Goal: Task Accomplishment & Management: Complete application form

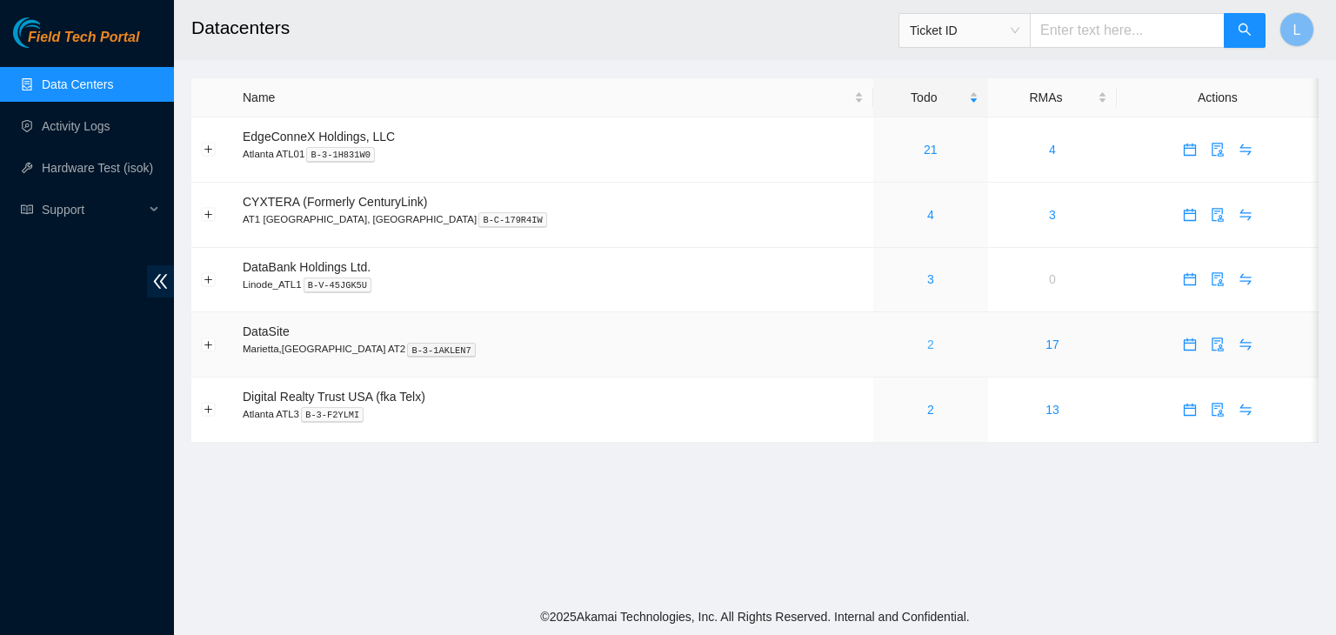
click at [927, 347] on link "2" at bounding box center [930, 345] width 7 height 14
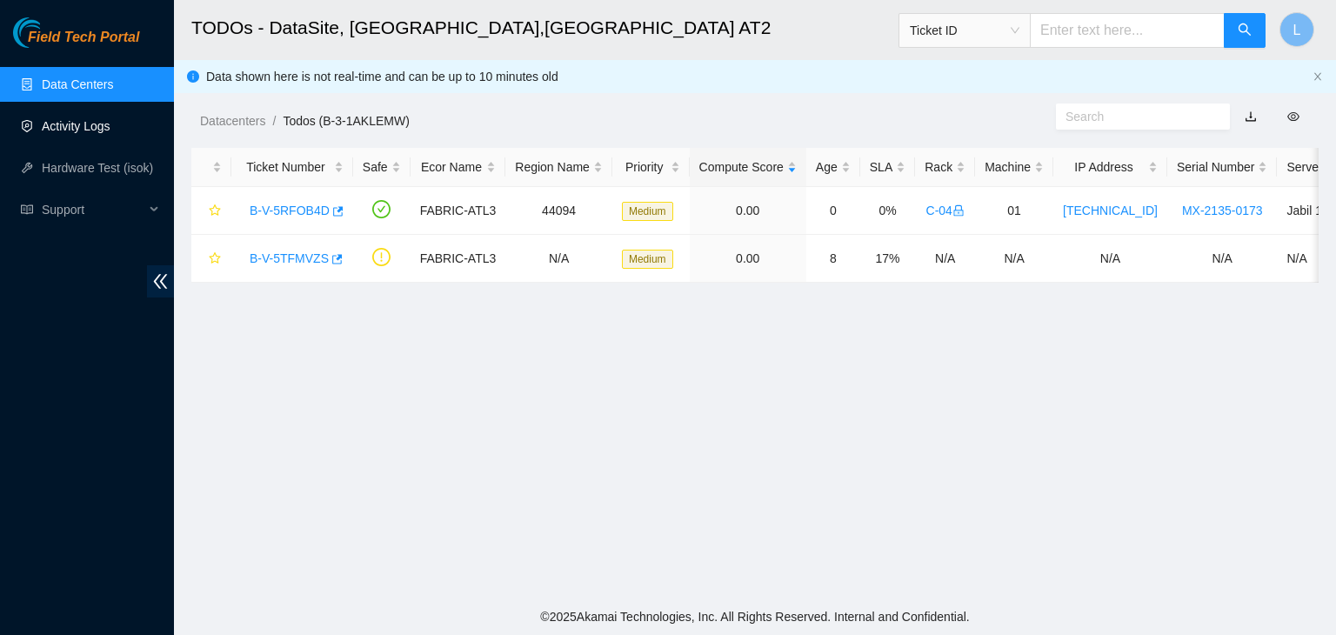
click at [97, 131] on link "Activity Logs" at bounding box center [76, 126] width 69 height 14
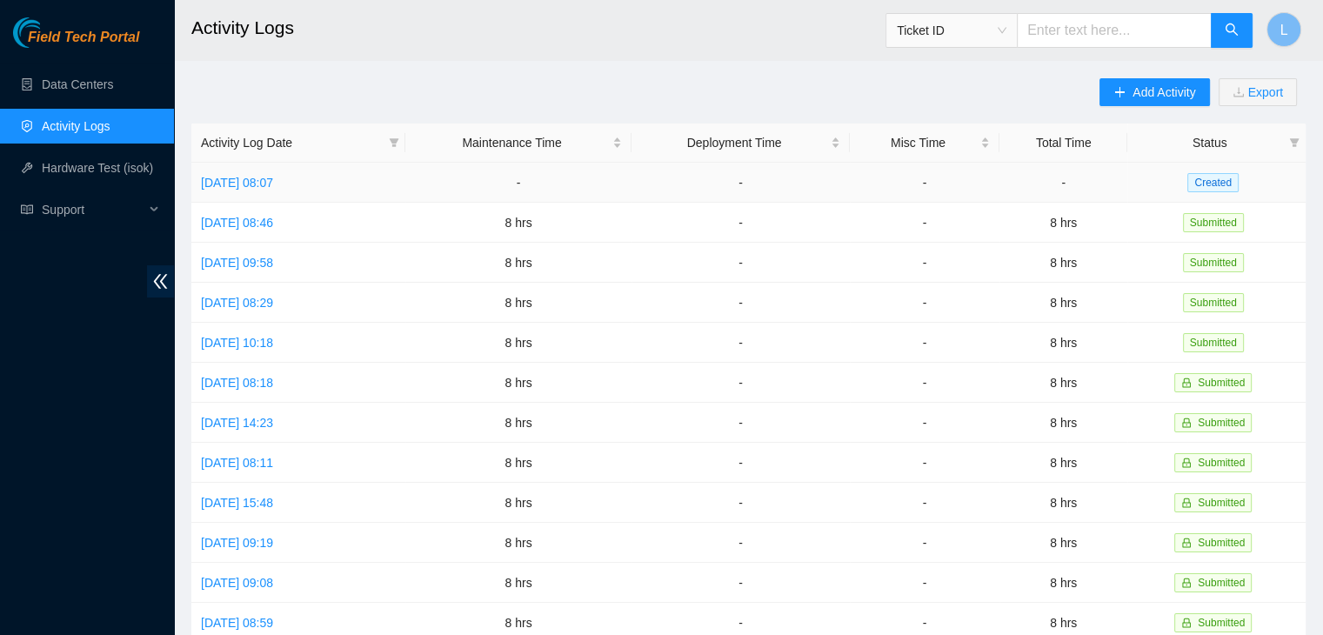
click at [292, 190] on td "[DATE] 08:07" at bounding box center [298, 183] width 214 height 40
click at [273, 185] on link "[DATE] 08:07" at bounding box center [237, 183] width 72 height 14
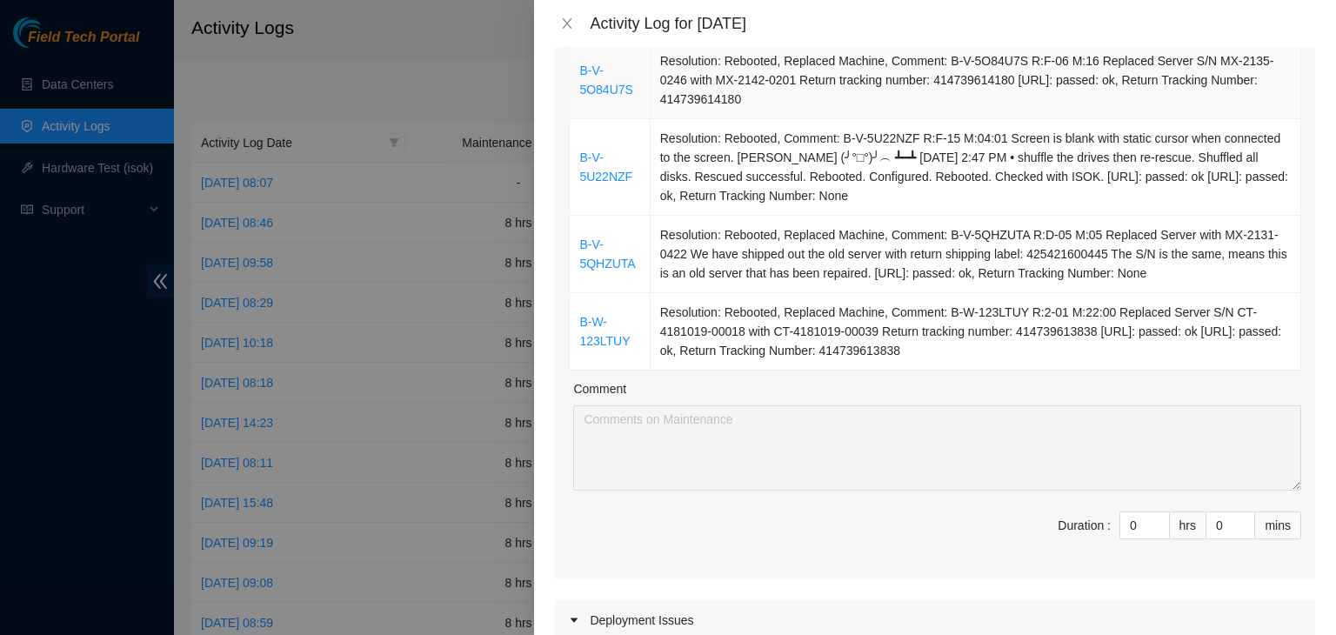
scroll to position [957, 0]
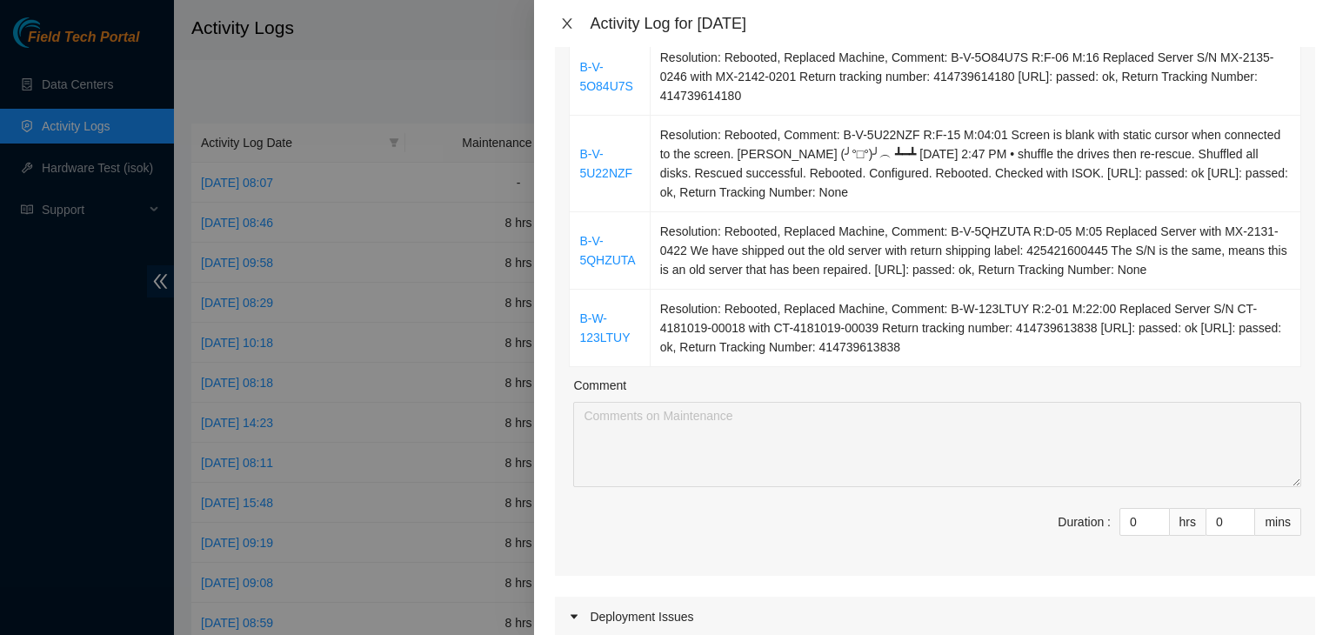
click at [568, 25] on icon "close" at bounding box center [568, 23] width 10 height 10
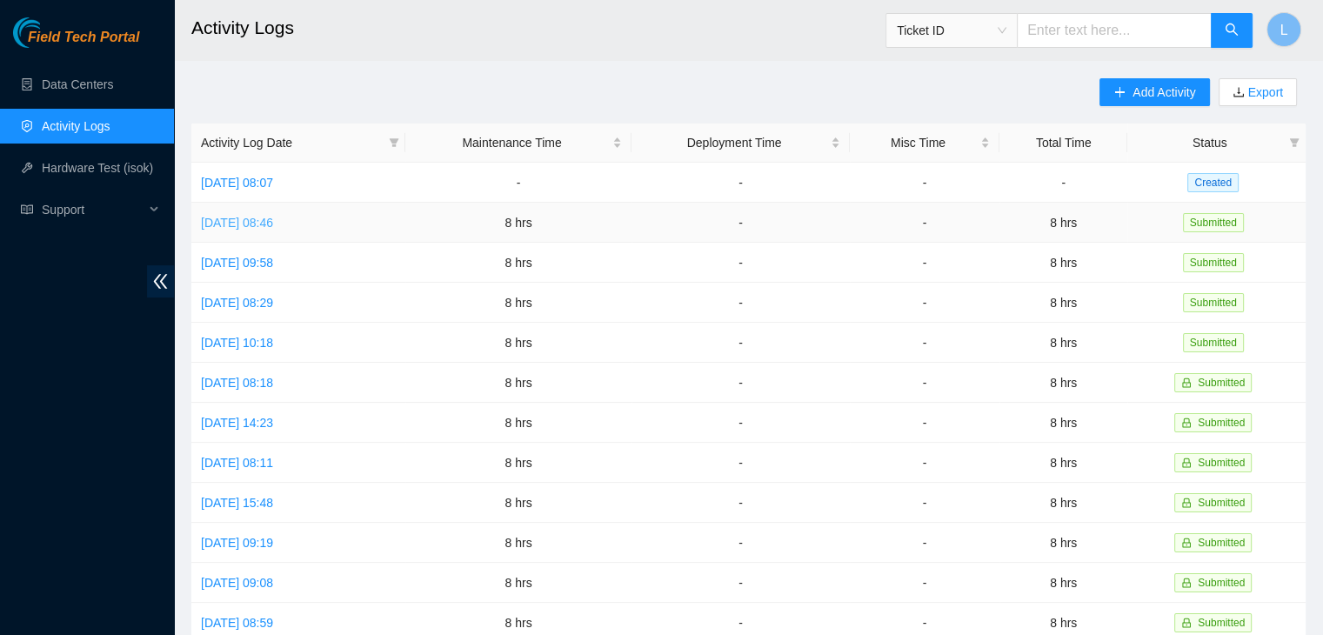
click at [254, 223] on link "[DATE] 08:46" at bounding box center [237, 223] width 72 height 14
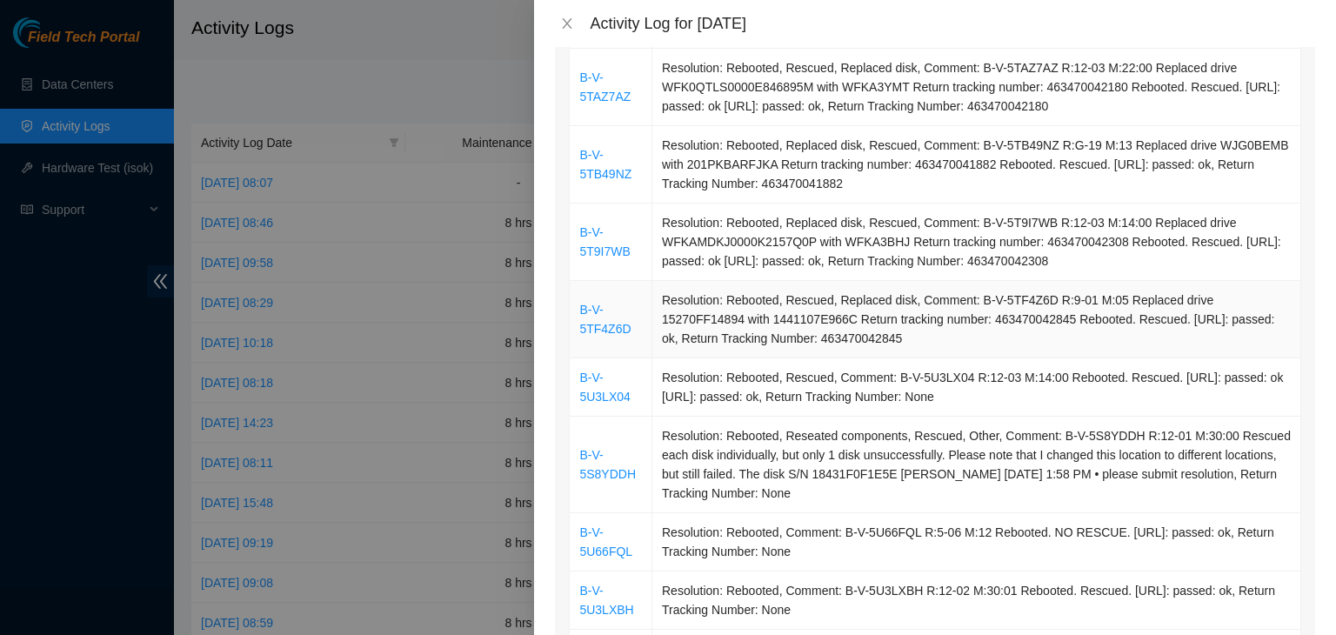
scroll to position [870, 0]
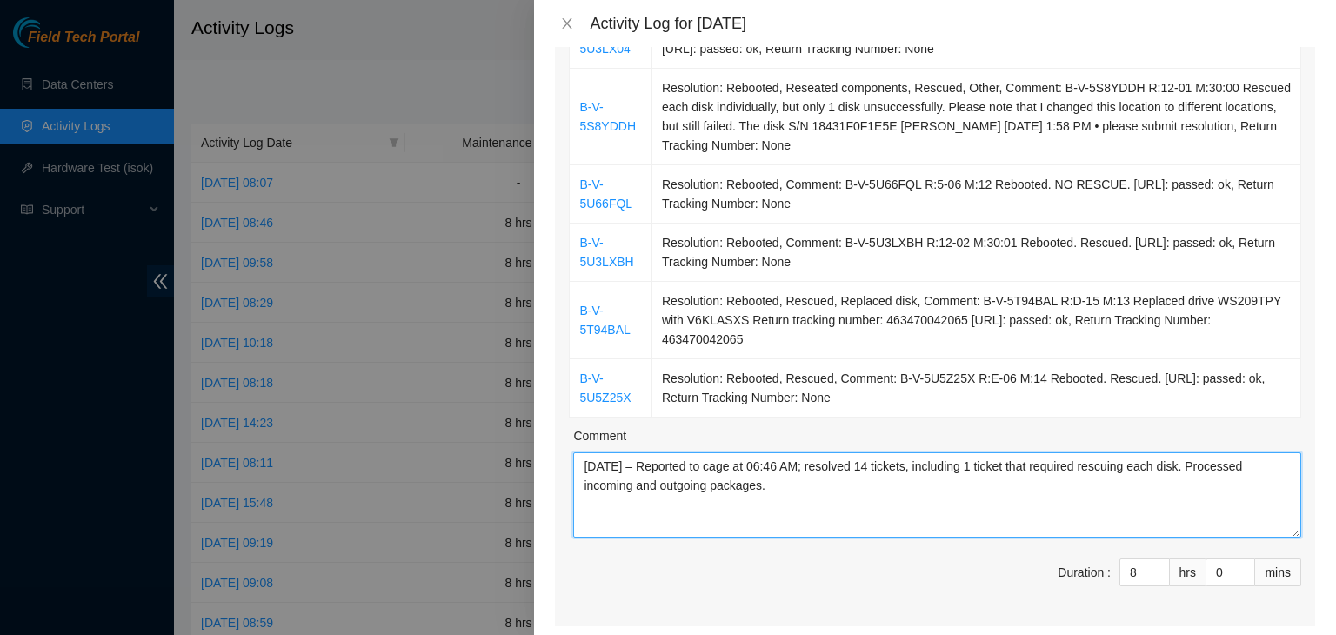
drag, startPoint x: 773, startPoint y: 489, endPoint x: 572, endPoint y: 466, distance: 203.1
click at [571, 22] on icon "close" at bounding box center [567, 24] width 14 height 14
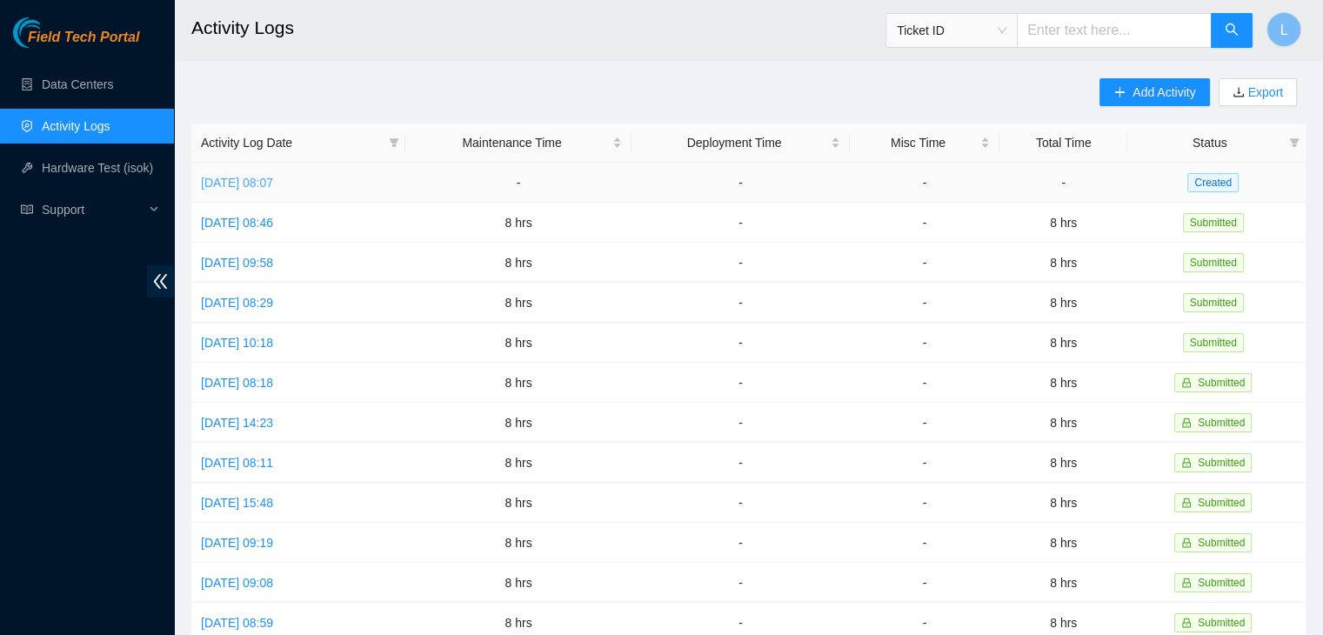
click at [233, 187] on link "[DATE] 08:07" at bounding box center [237, 183] width 72 height 14
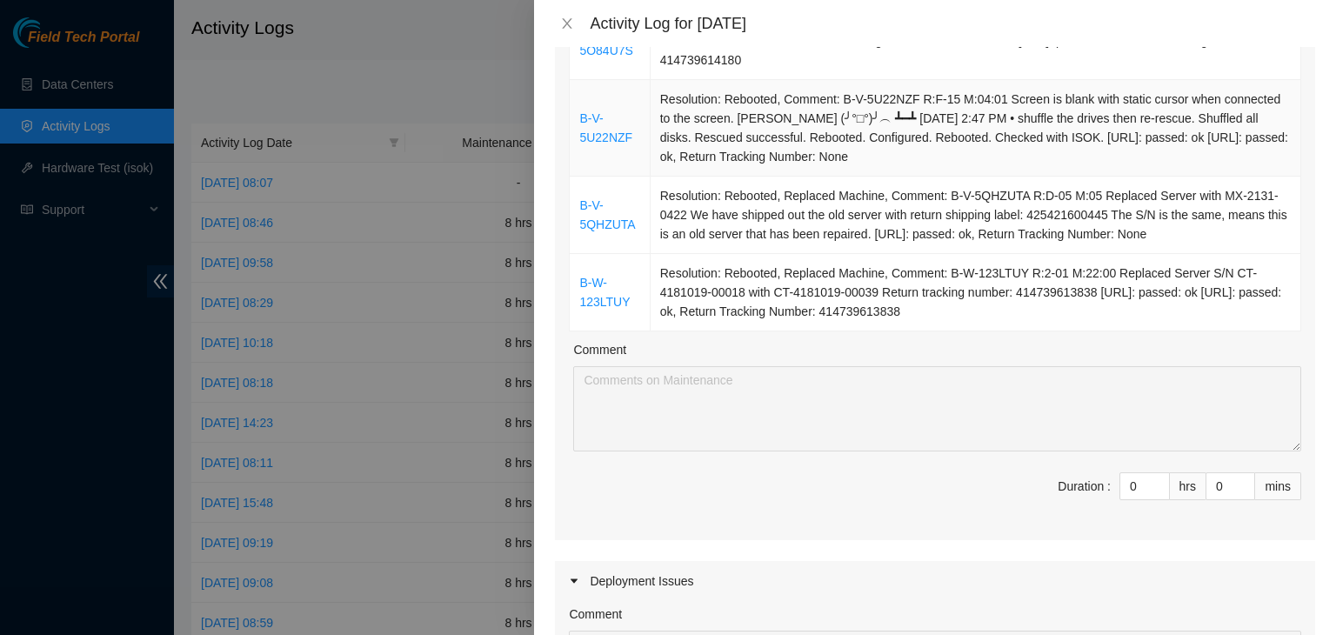
scroll to position [1044, 0]
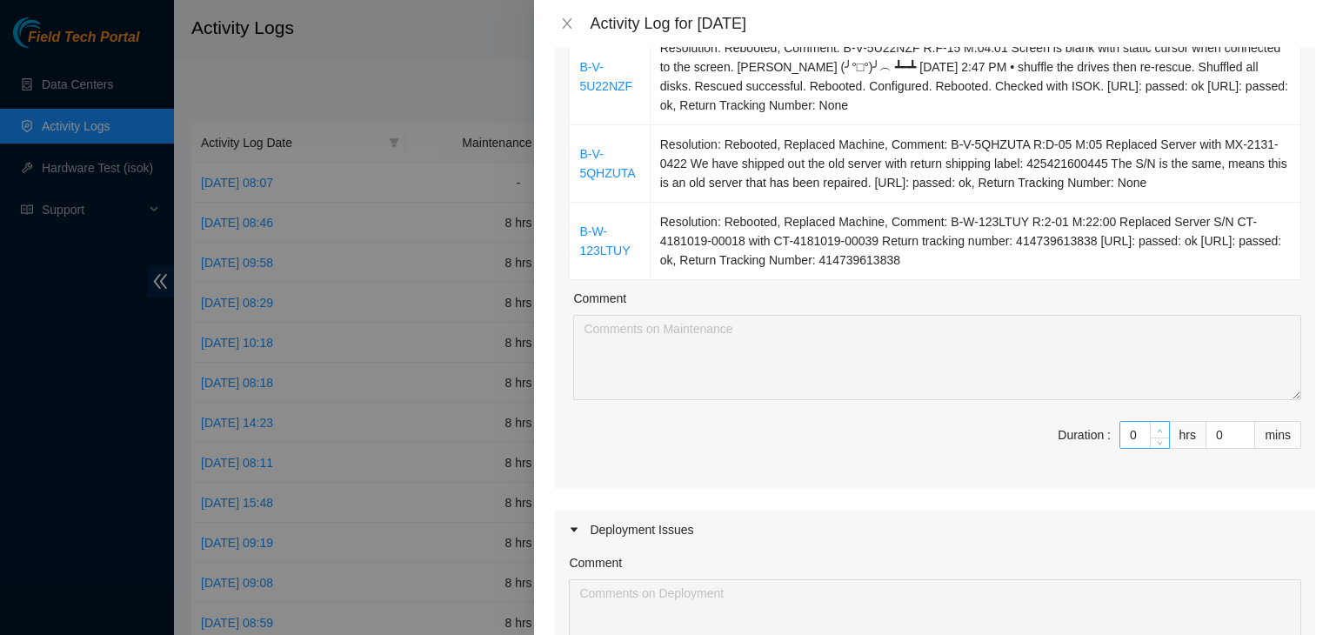
type input "1"
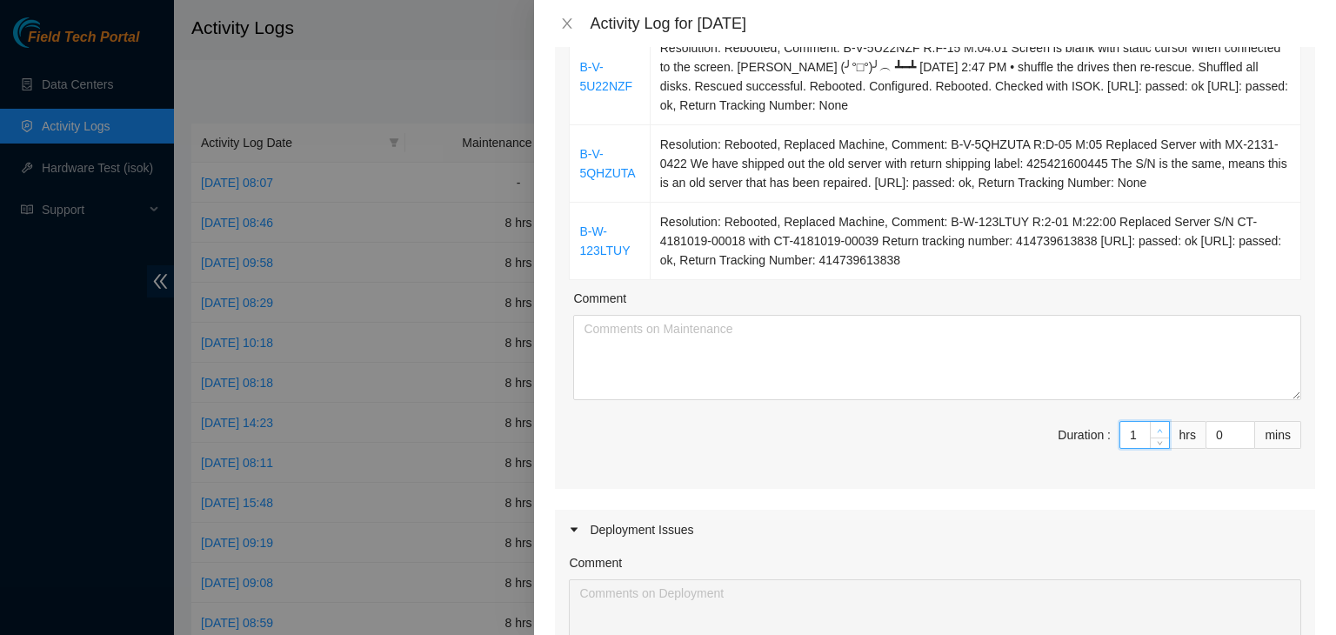
click at [1157, 434] on icon "up" at bounding box center [1160, 431] width 6 height 6
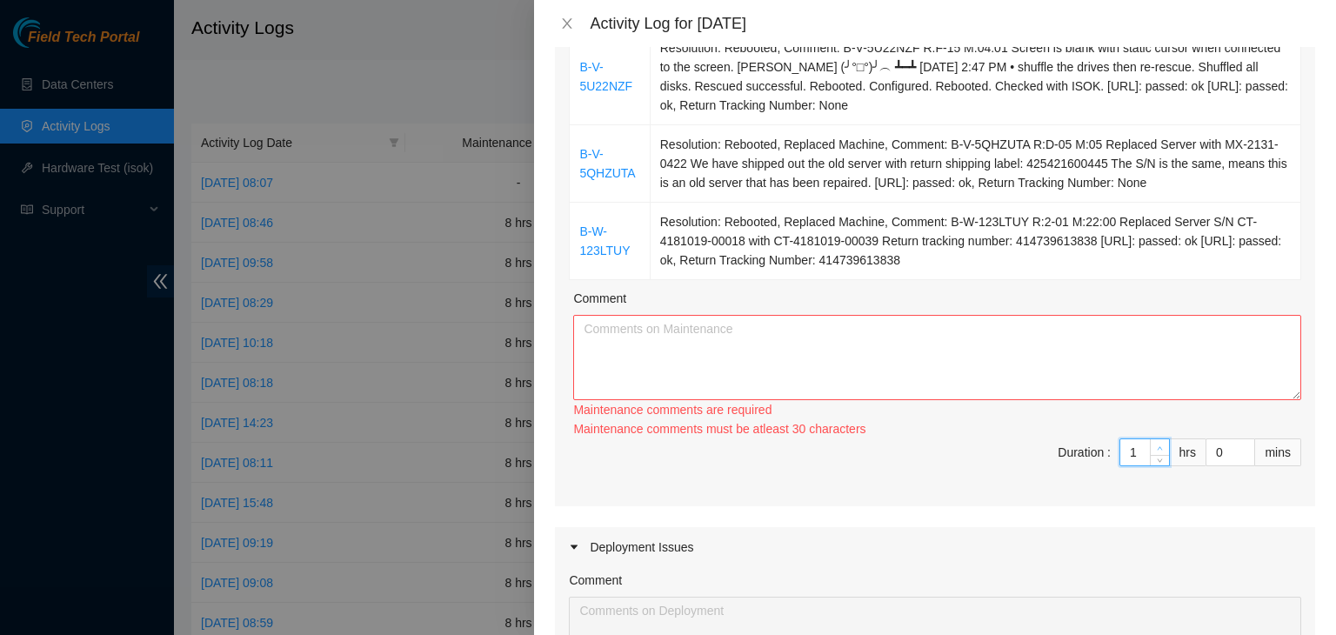
type input "2"
click at [1157, 452] on icon "up" at bounding box center [1160, 448] width 6 height 6
type input "3"
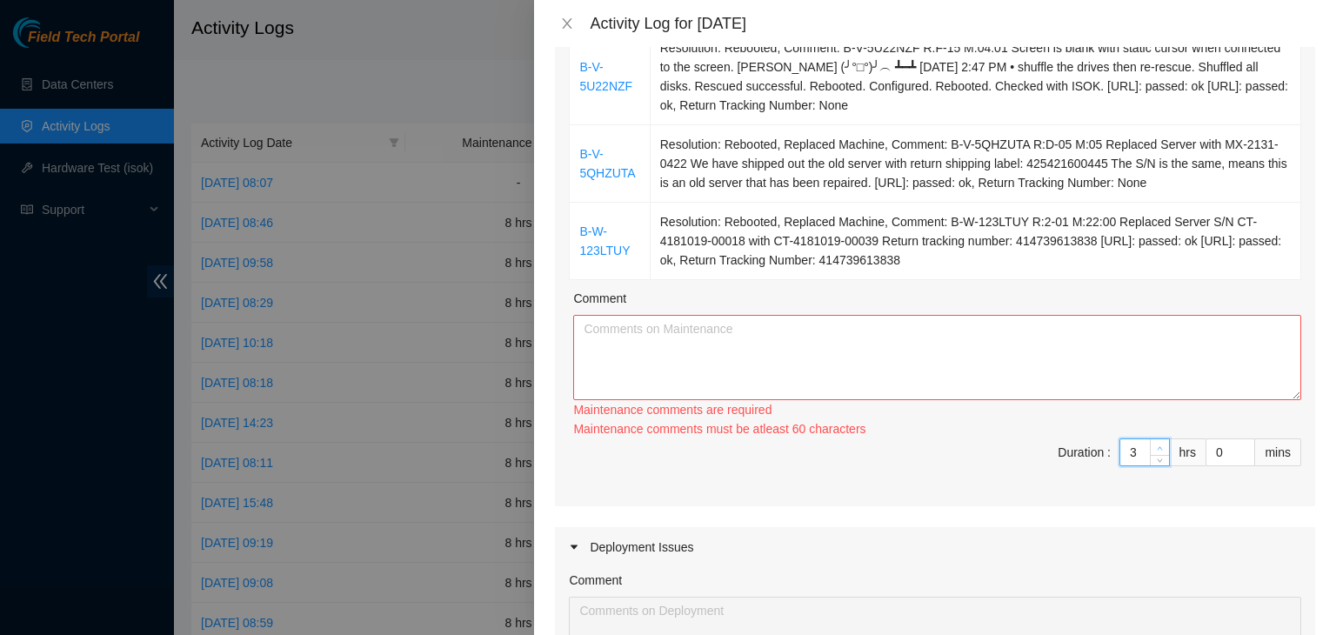
click at [1157, 452] on icon "up" at bounding box center [1160, 448] width 6 height 6
type input "4"
click at [1157, 452] on icon "up" at bounding box center [1160, 448] width 6 height 6
type input "5"
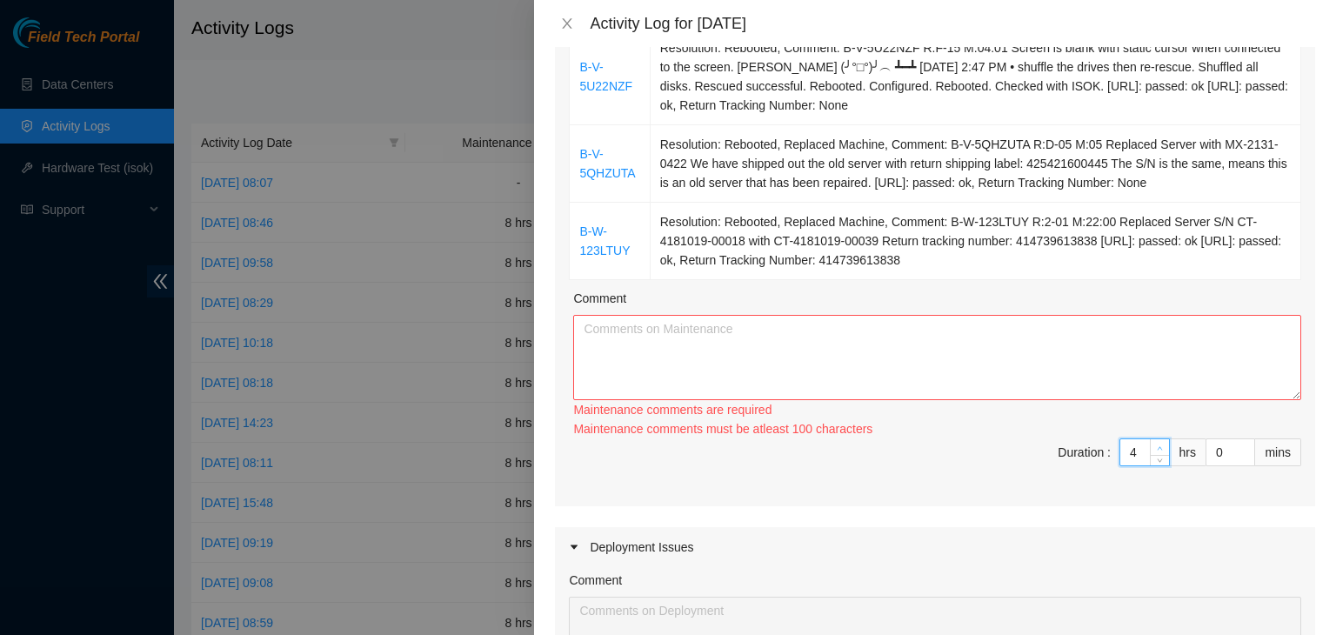
type input "5"
click at [1157, 452] on icon "up" at bounding box center [1160, 448] width 6 height 6
type input "6"
click at [1157, 452] on icon "up" at bounding box center [1160, 448] width 6 height 6
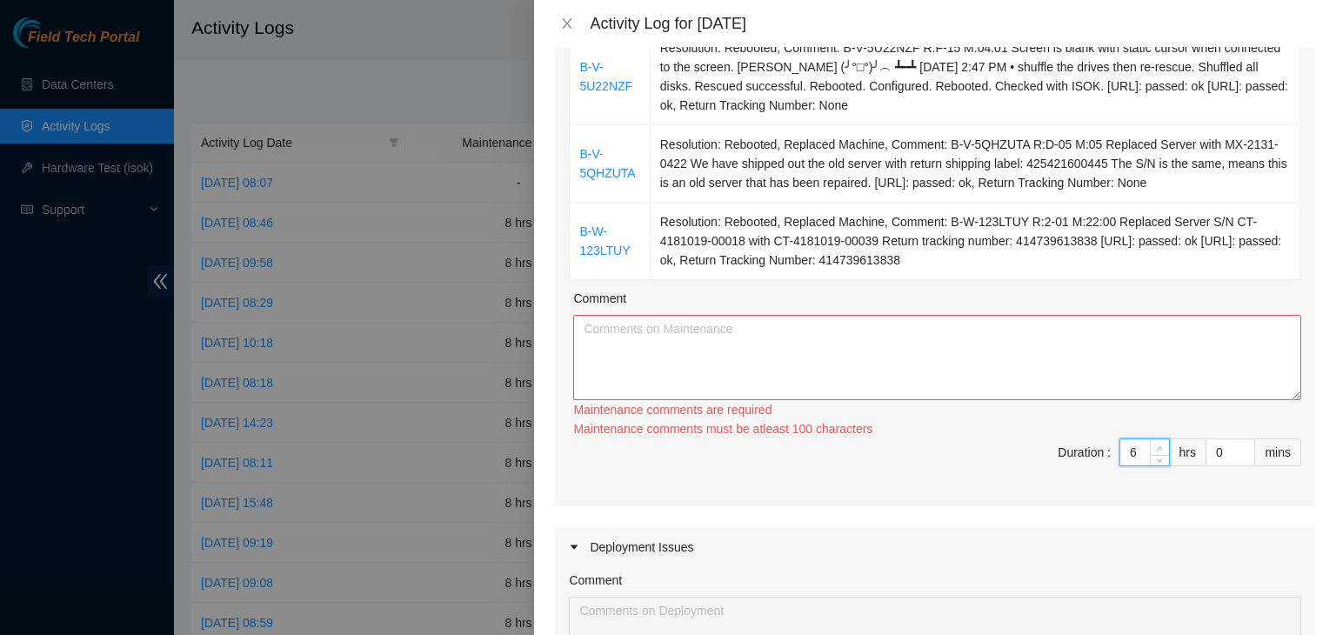
type input "7"
click at [1157, 452] on icon "up" at bounding box center [1160, 448] width 6 height 6
type input "8"
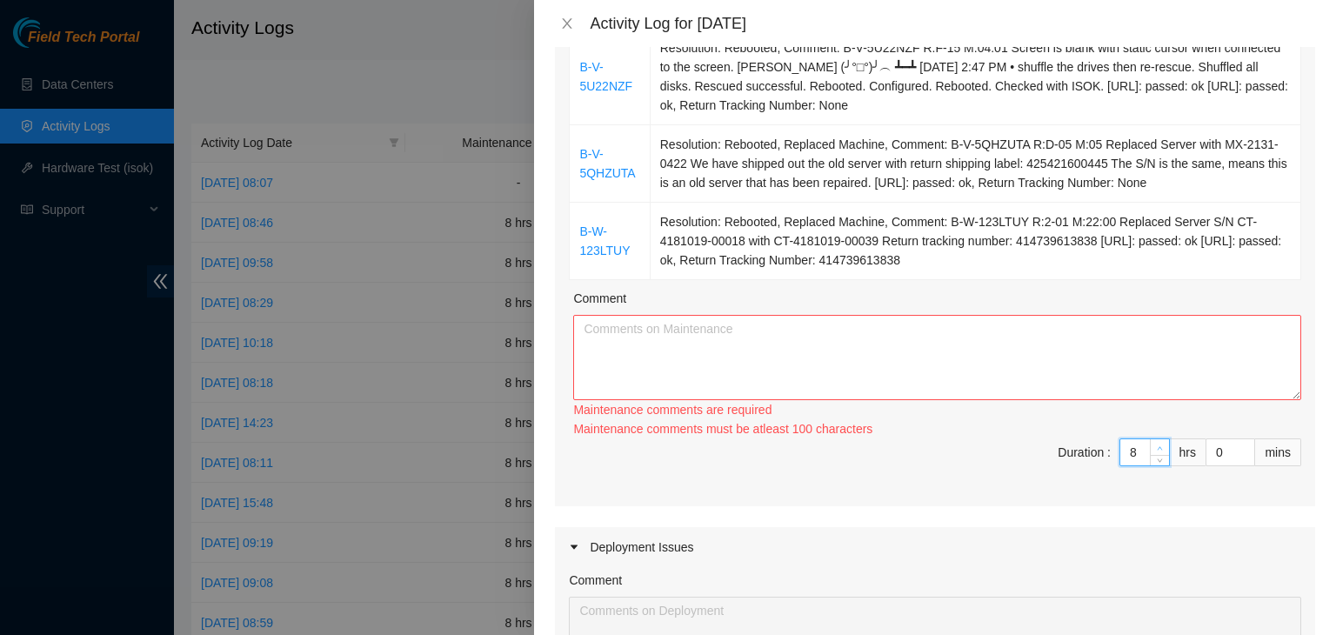
click at [1157, 452] on icon "up" at bounding box center [1160, 448] width 6 height 6
click at [1000, 400] on textarea "Comment" at bounding box center [937, 357] width 728 height 85
paste textarea "[DATE] – Reported to cage at 06:46 AM; resolved 14 tickets, including 1 ticket …"
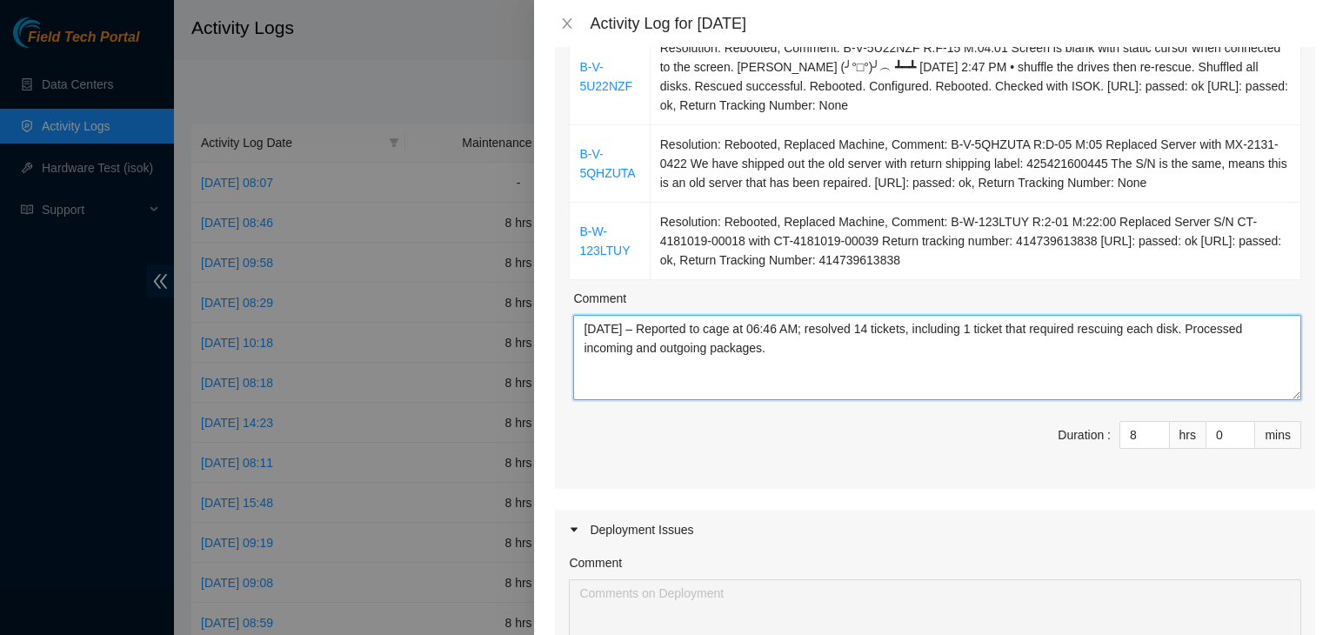
click at [605, 363] on textarea "[DATE] – Reported to cage at 06:46 AM; resolved 14 tickets, including 1 ticket …" at bounding box center [937, 357] width 728 height 85
click at [884, 358] on textarea "[DATE] – Reported to cage at 06:45 AM; resolved 14 tickets, including 1 ticket …" at bounding box center [937, 357] width 728 height 85
click at [987, 364] on textarea "[DATE] – Reported to cage at 06:45 AM; resolved 12 tickets, including 1 ticket …" at bounding box center [937, 357] width 728 height 85
drag, startPoint x: 718, startPoint y: 385, endPoint x: 574, endPoint y: 357, distance: 146.4
click at [574, 357] on textarea "[DATE] – Reported to cage at 06:45 AM; resolved 12 tickets, including 4 ticket …" at bounding box center [937, 357] width 728 height 85
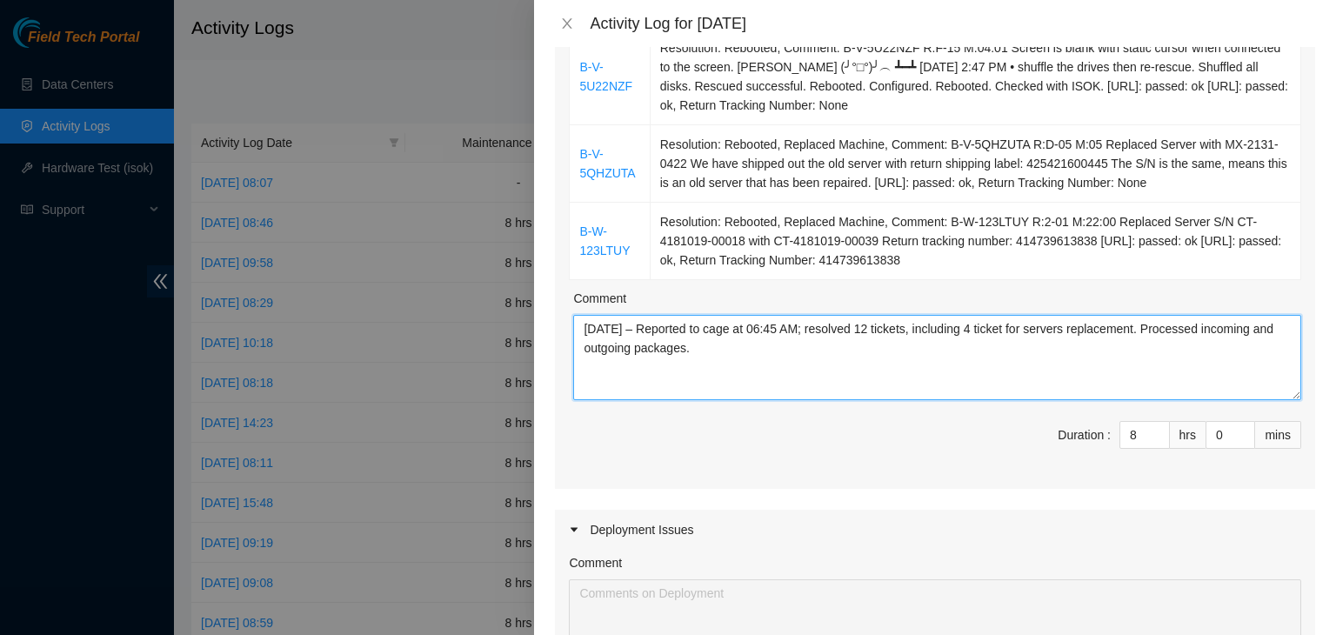
click at [1218, 400] on textarea "[DATE] – Reported to cage at 06:45 AM; resolved 12 tickets, including 4 ticket …" at bounding box center [937, 357] width 728 height 85
paste textarea "s for server replacements"
type textarea "[DATE] – Reported to cage at 06:45 AM; resolved 12 tickets, including 4 tickets…"
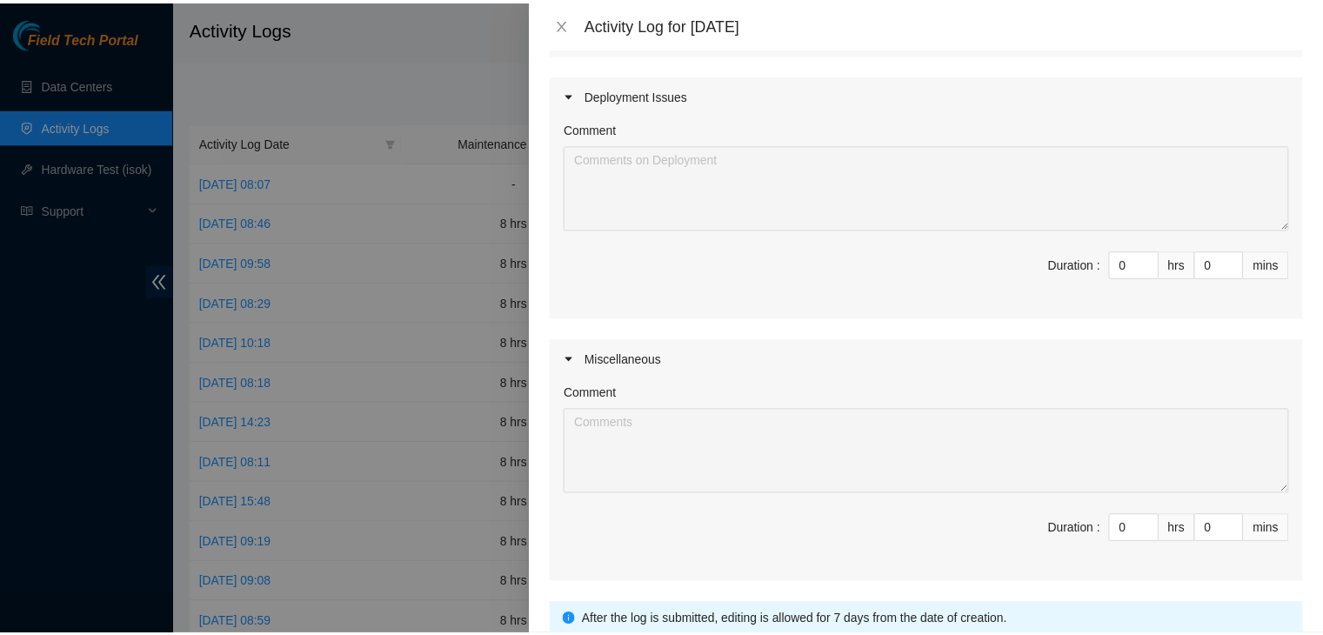
scroll to position [1650, 0]
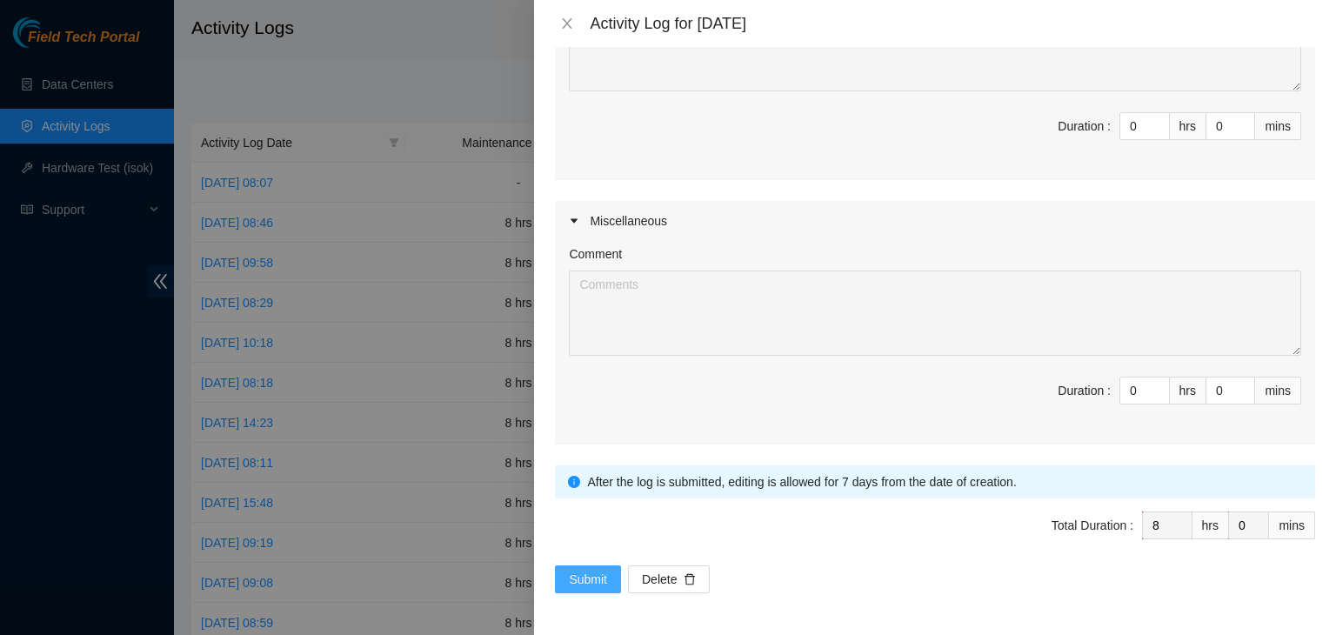
click at [586, 581] on span "Submit" at bounding box center [588, 579] width 38 height 19
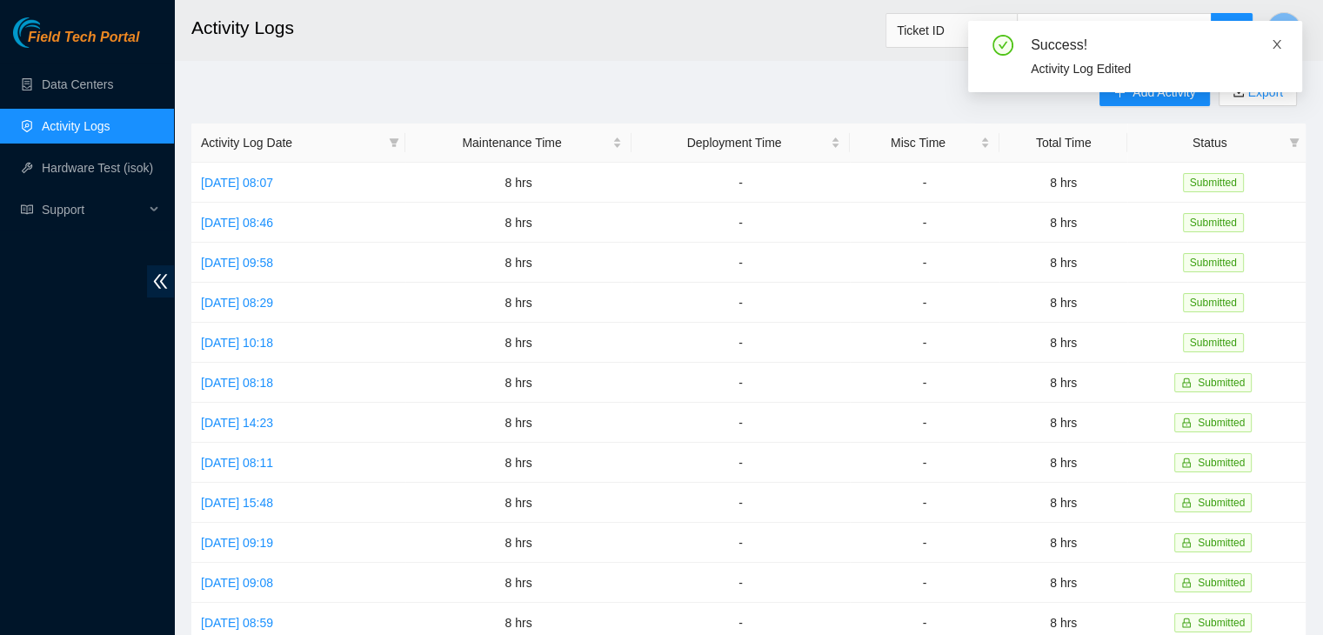
click at [1282, 45] on icon "close" at bounding box center [1277, 44] width 12 height 12
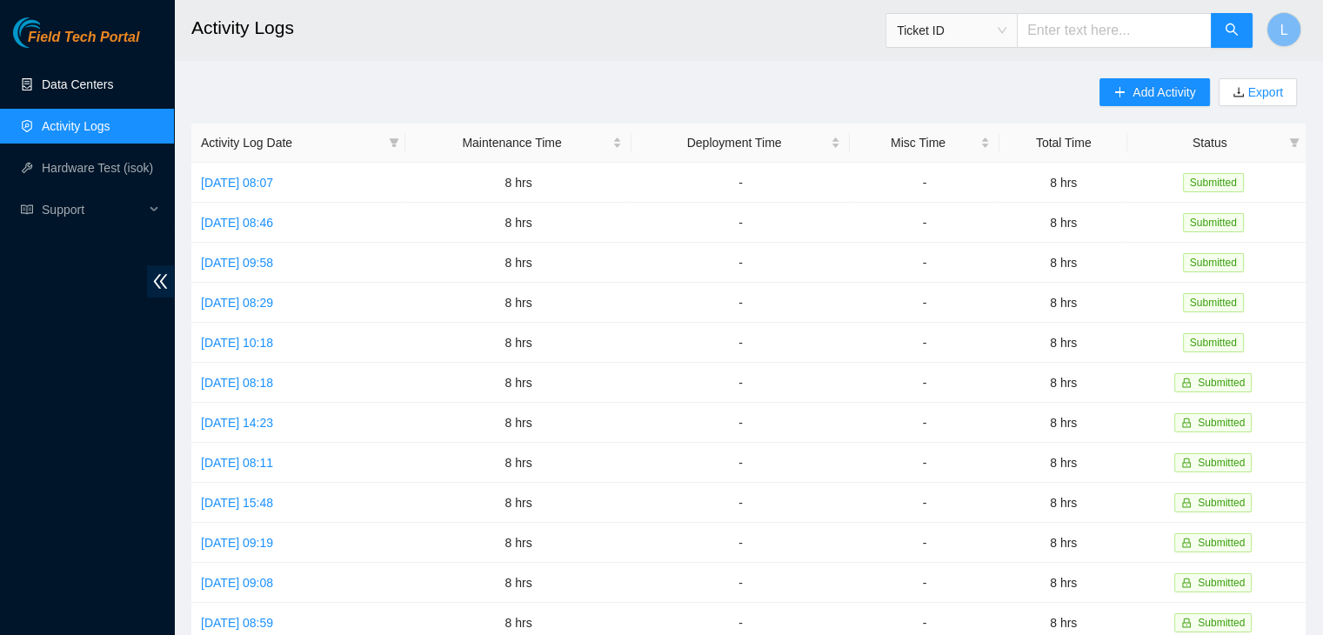
click at [90, 88] on link "Data Centers" at bounding box center [77, 84] width 71 height 14
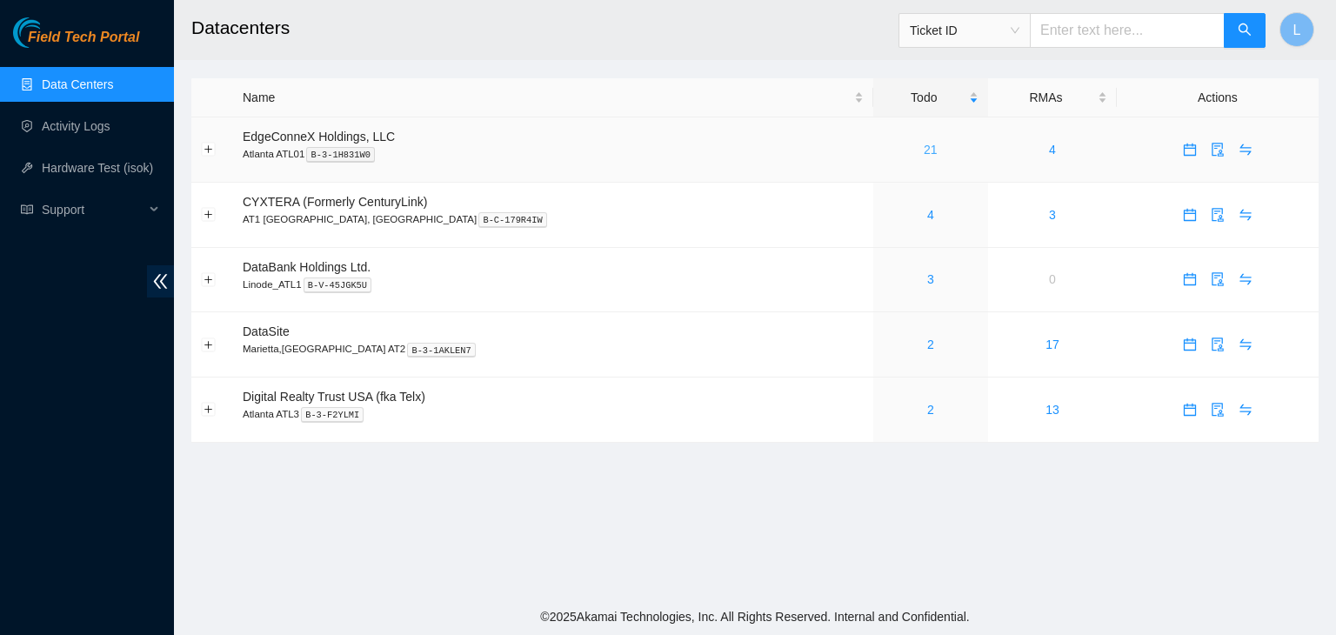
click at [924, 151] on link "21" at bounding box center [931, 150] width 14 height 14
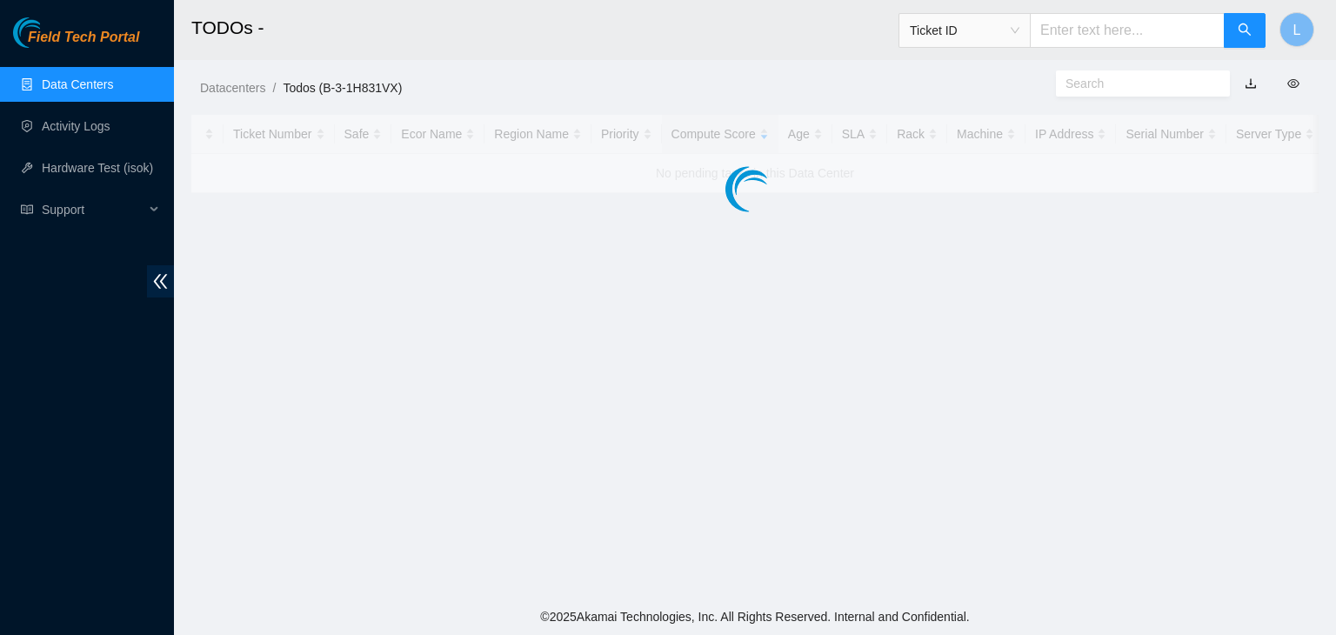
click at [822, 151] on div at bounding box center [755, 154] width 1128 height 78
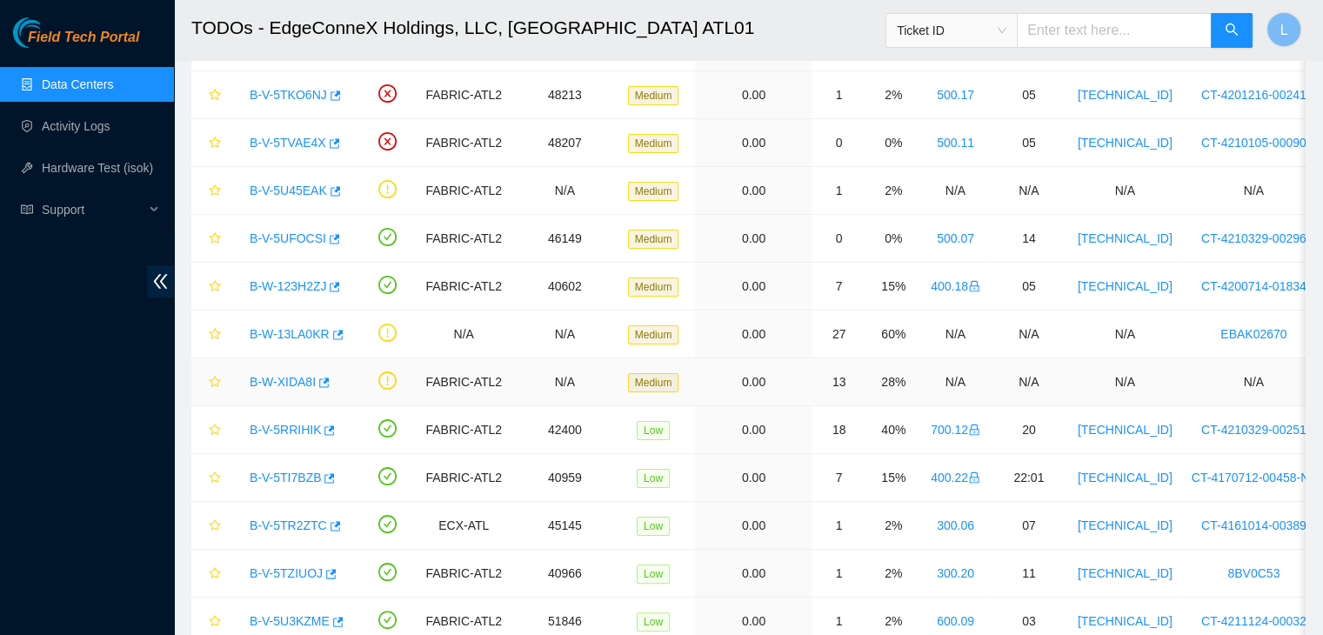
scroll to position [261, 0]
click at [278, 185] on link "B-V-5U45EAK" at bounding box center [288, 189] width 77 height 14
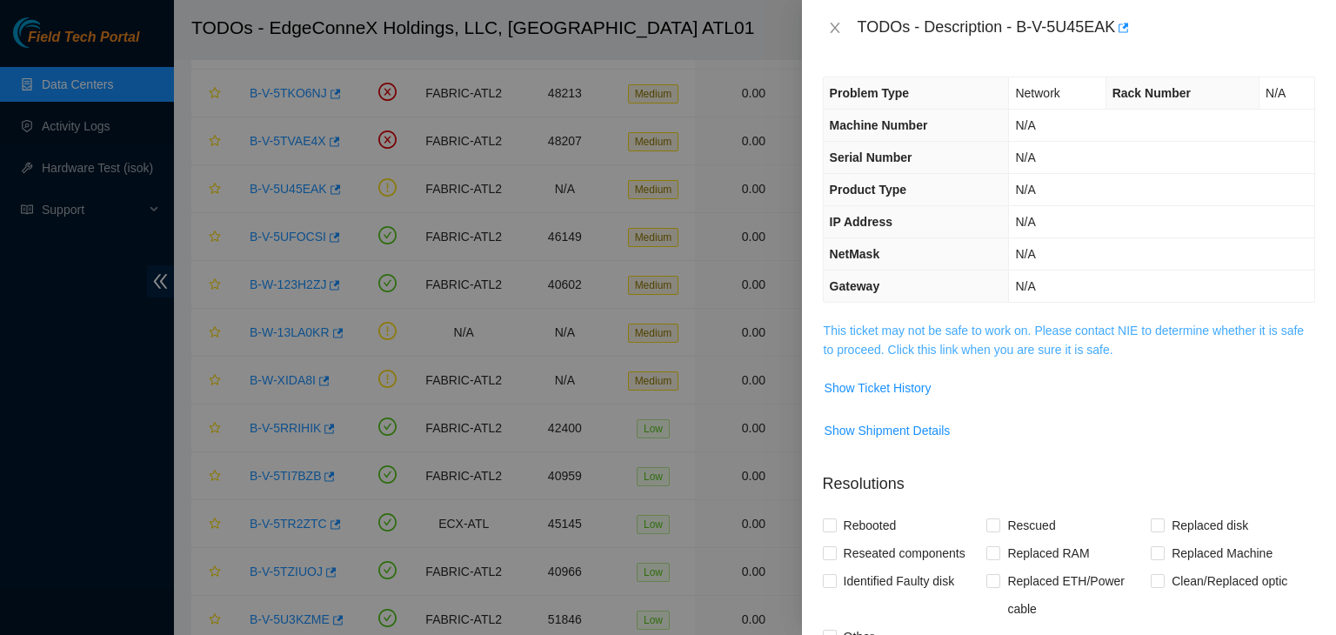
click at [948, 349] on link "This ticket may not be safe to work on. Please contact NIE to determine whether…" at bounding box center [1064, 340] width 480 height 33
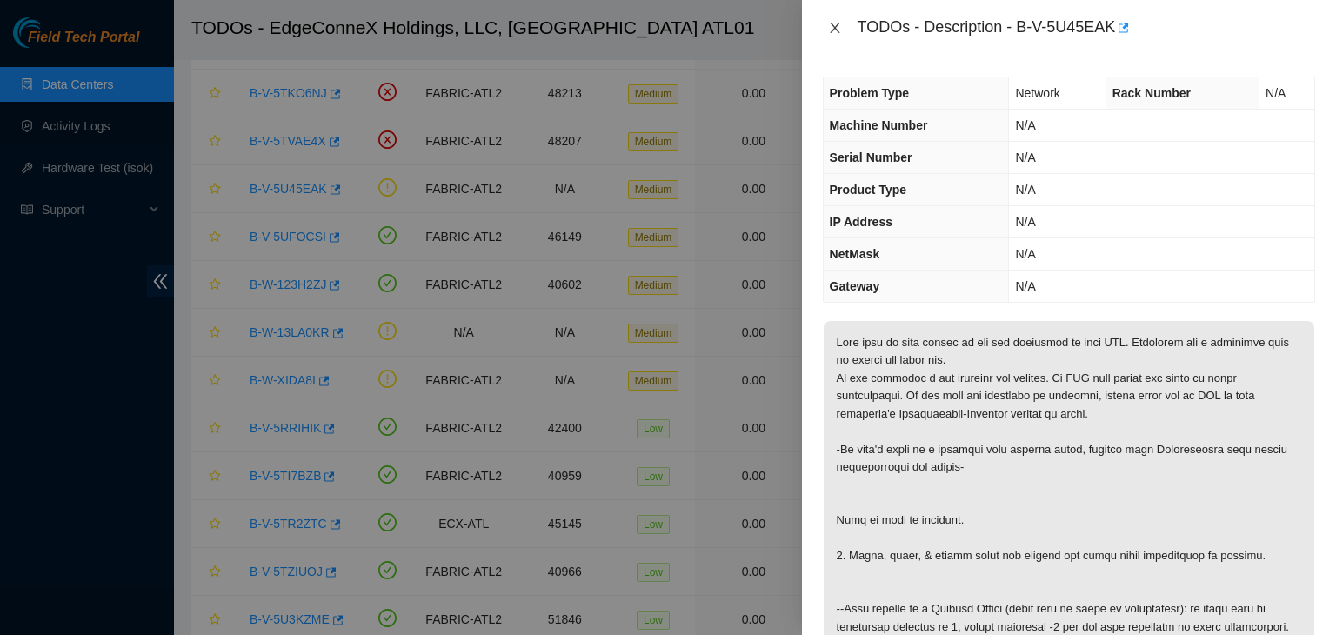
click at [832, 27] on icon "close" at bounding box center [835, 28] width 14 height 14
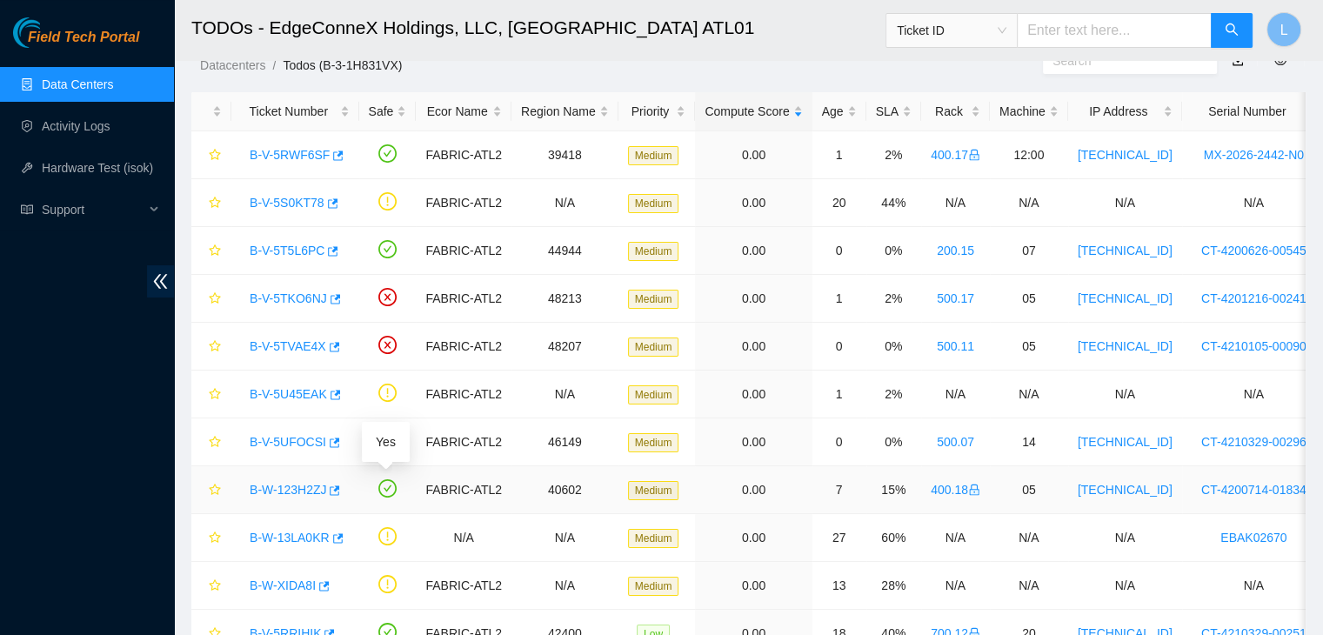
scroll to position [11, 0]
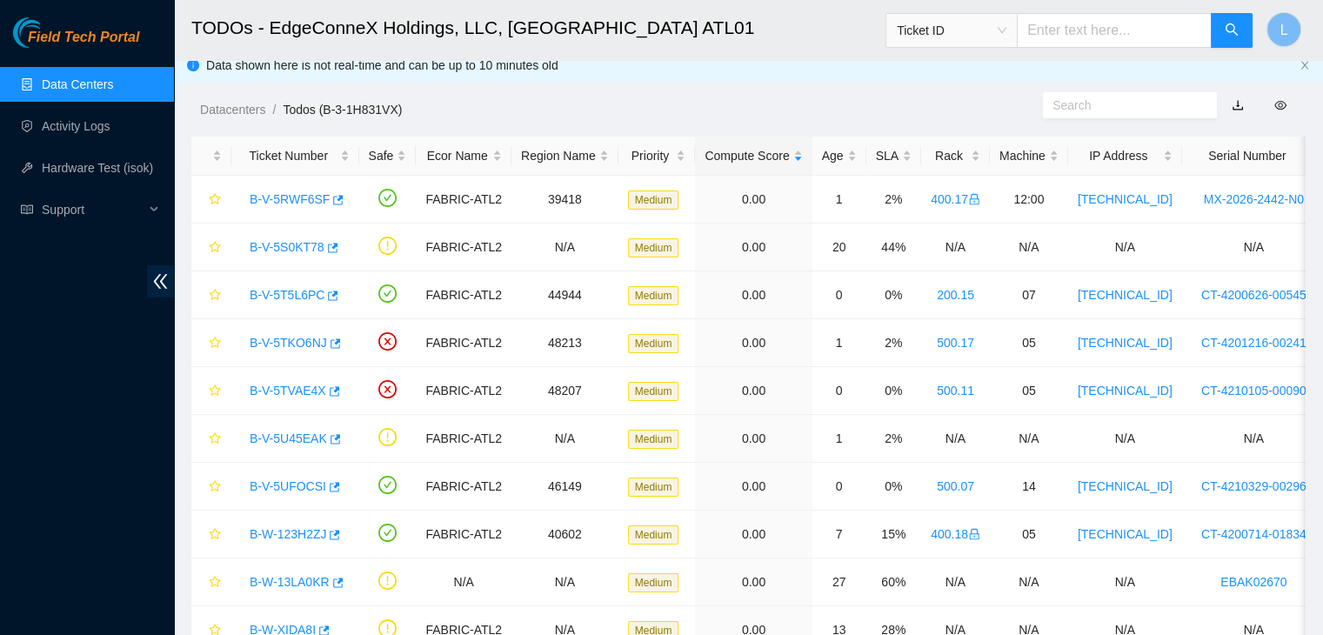
click at [49, 82] on link "Data Centers" at bounding box center [77, 84] width 71 height 14
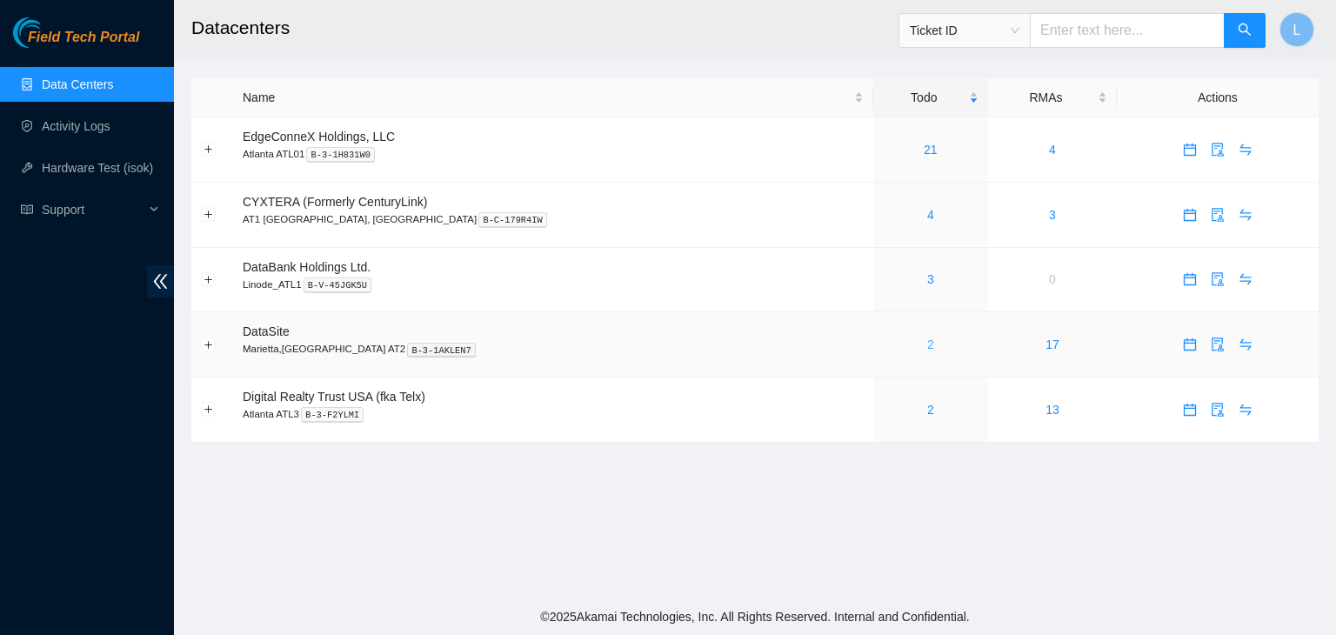
click at [927, 347] on link "2" at bounding box center [930, 345] width 7 height 14
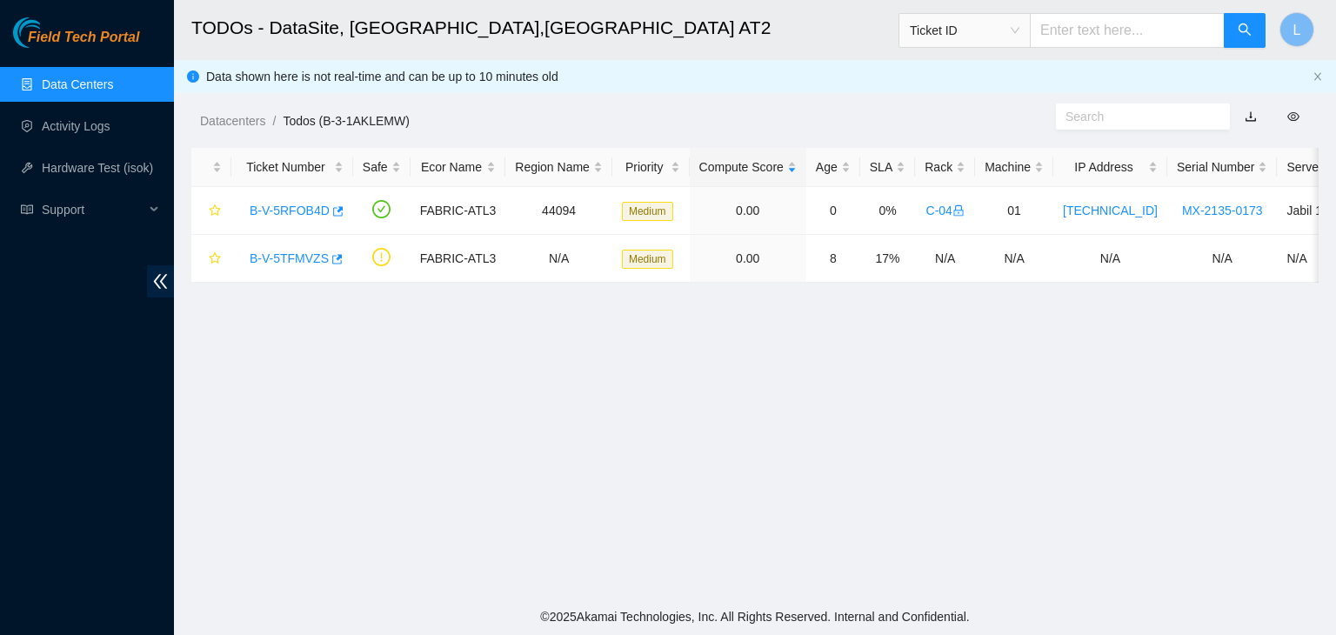
click at [88, 88] on link "Data Centers" at bounding box center [77, 84] width 71 height 14
